Goal: Check status: Check status

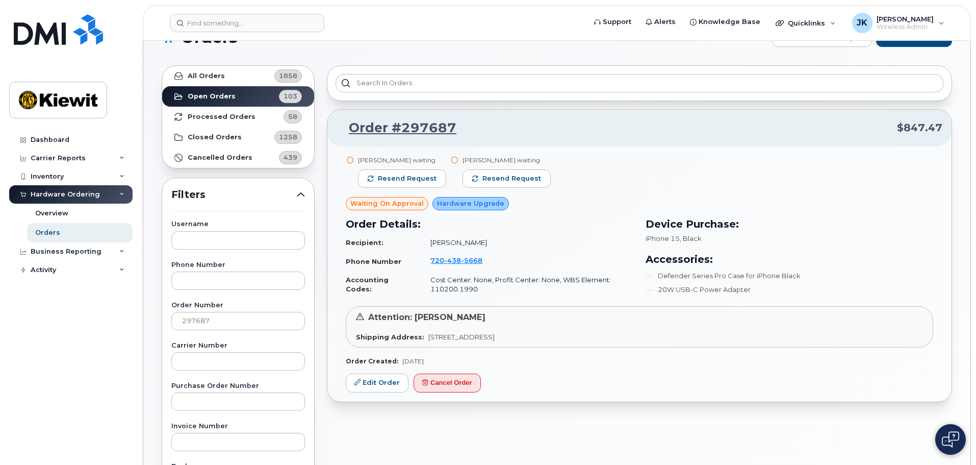
scroll to position [30, 0]
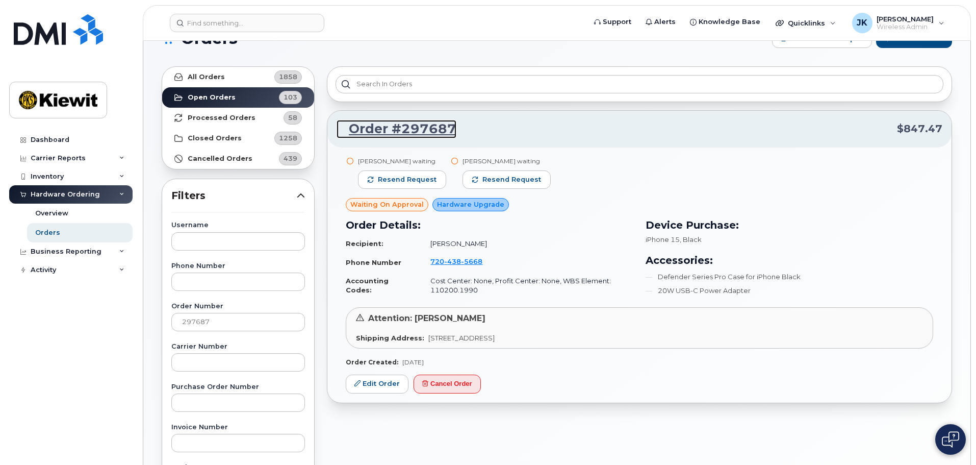
click at [432, 128] on link "Order #297687" at bounding box center [397, 129] width 120 height 18
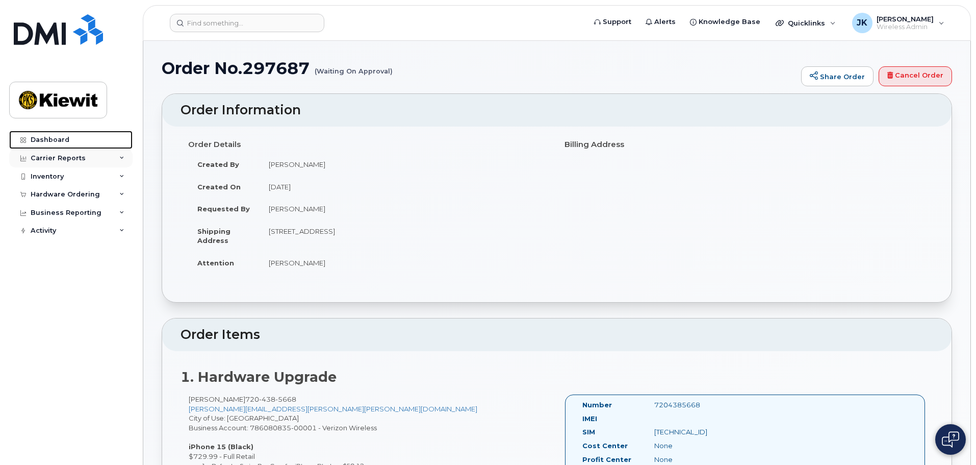
drag, startPoint x: 53, startPoint y: 136, endPoint x: 53, endPoint y: 151, distance: 15.8
click at [53, 136] on div "Dashboard" at bounding box center [50, 140] width 39 height 8
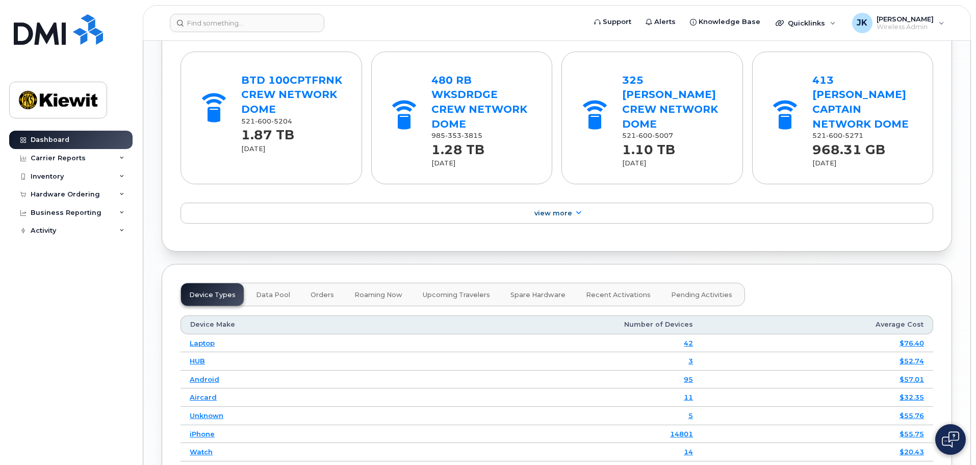
scroll to position [1377, 0]
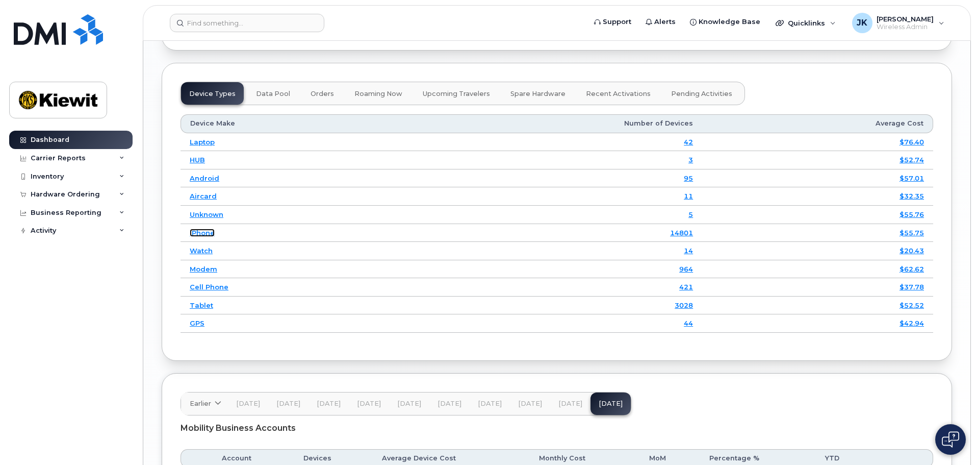
click at [204, 229] on link "iPhone" at bounding box center [202, 233] width 25 height 8
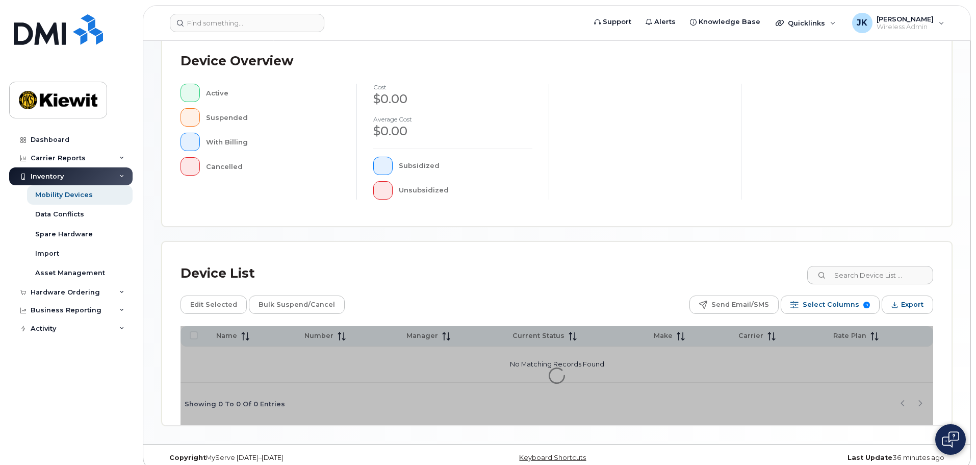
scroll to position [237, 0]
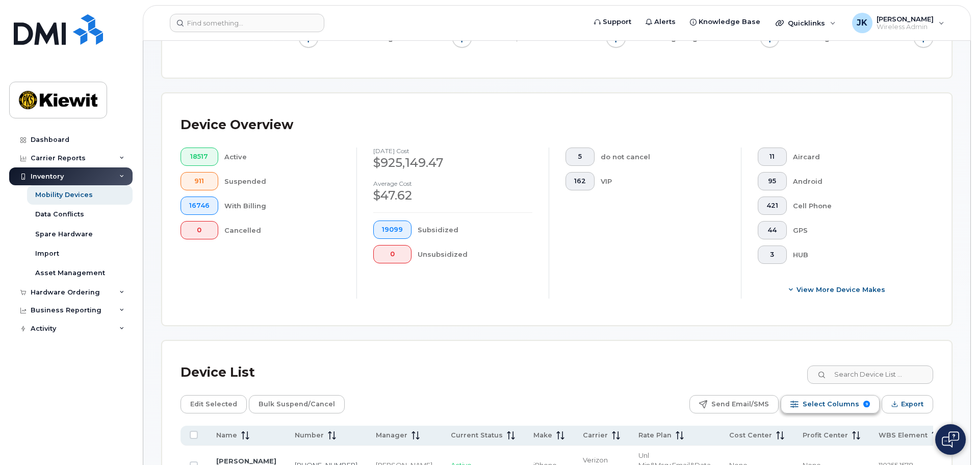
scroll to position [288, 0]
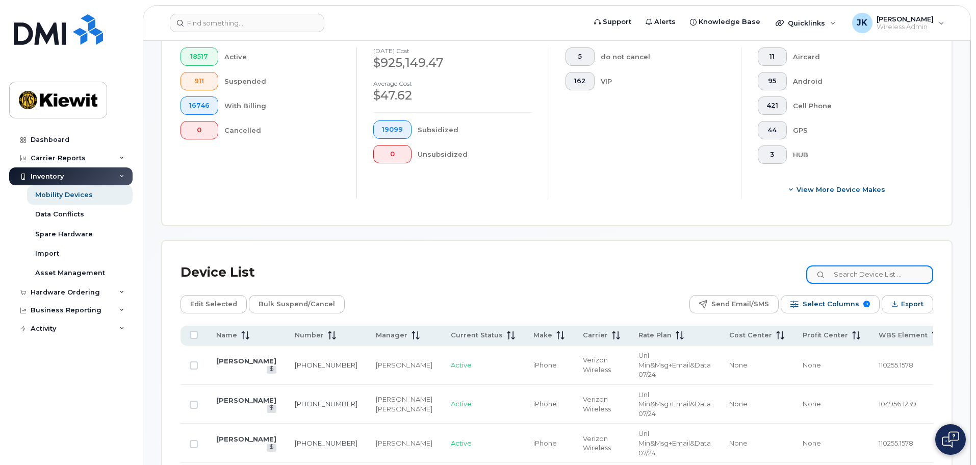
click at [883, 265] on input at bounding box center [869, 274] width 127 height 18
type input "Giuntini"
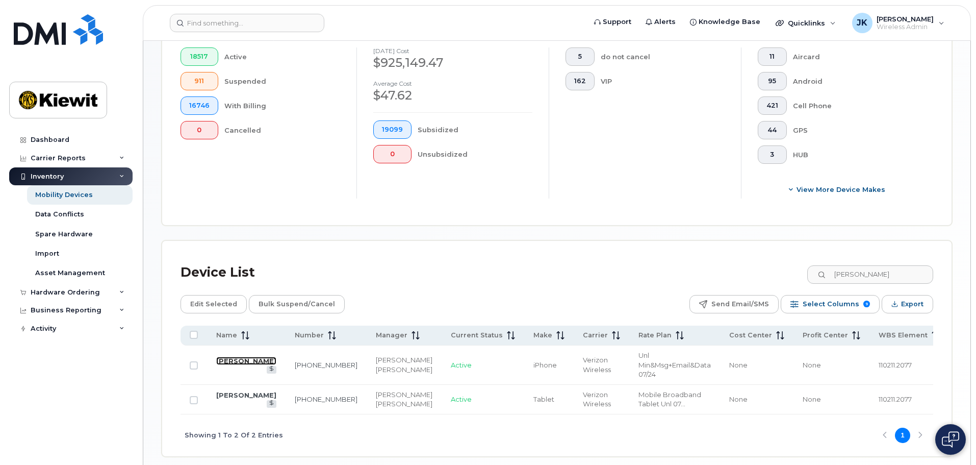
click at [223, 357] on link "Paul Giuntini" at bounding box center [246, 361] width 60 height 8
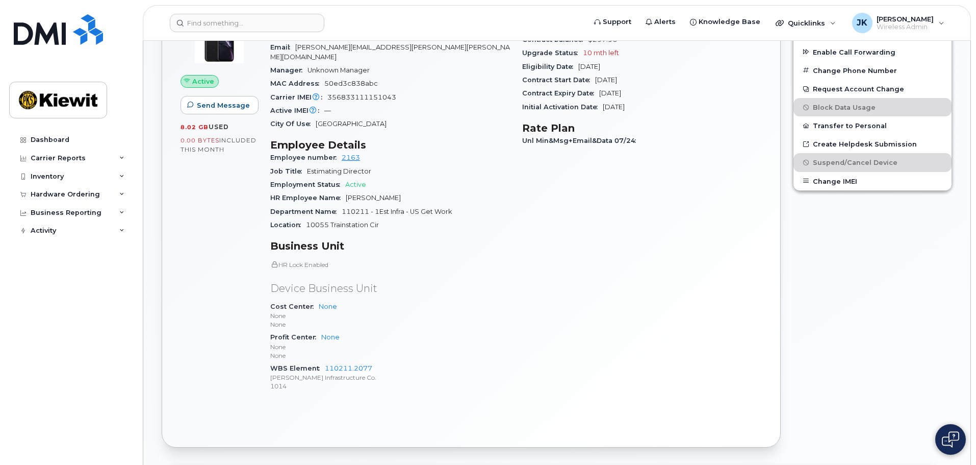
scroll to position [408, 0]
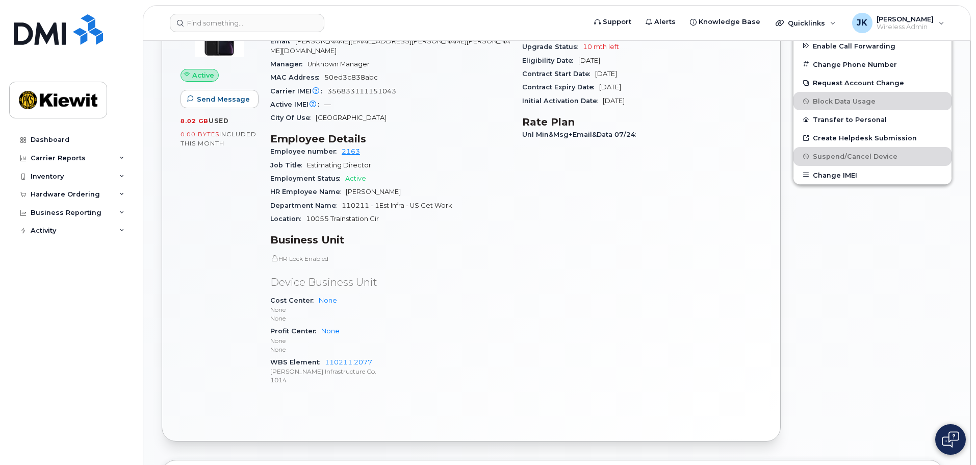
click at [562, 269] on div "Carrier Details Account 786080835-00001 - Verizon Wireless - [PERSON_NAME] Phas…" at bounding box center [642, 193] width 252 height 415
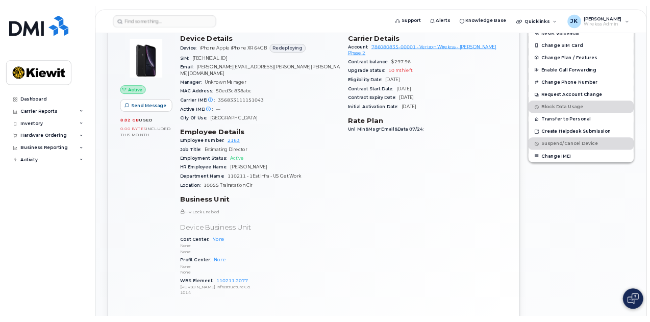
scroll to position [357, 0]
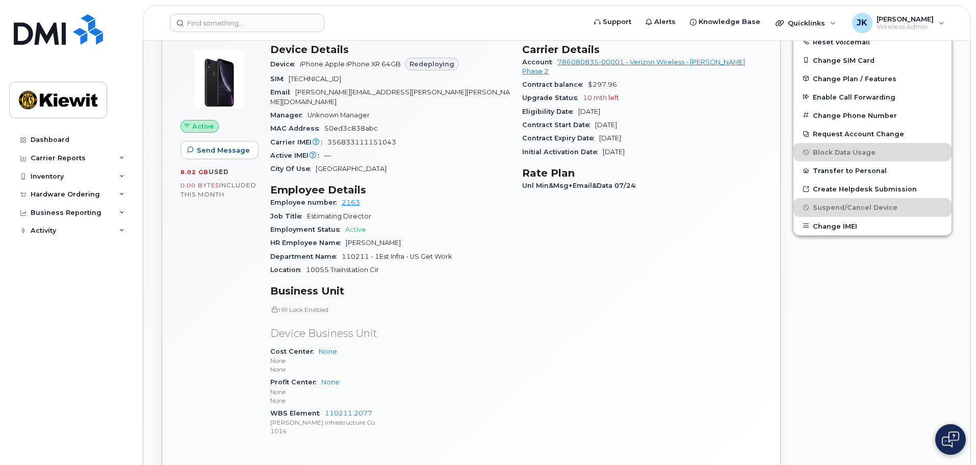
click at [570, 296] on div "Carrier Details Account 786080835-00001 - Verizon Wireless - [PERSON_NAME] Phas…" at bounding box center [642, 244] width 252 height 415
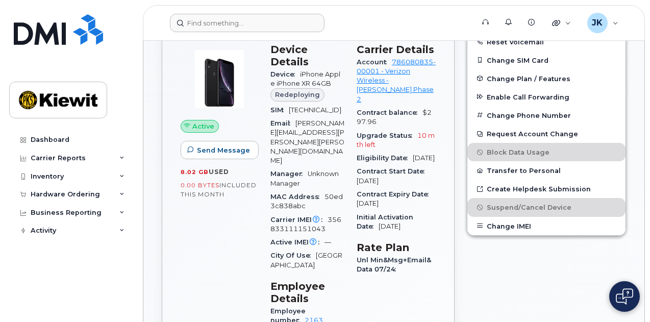
click at [394, 21] on form at bounding box center [318, 23] width 297 height 18
